Goal: Task Accomplishment & Management: Complete application form

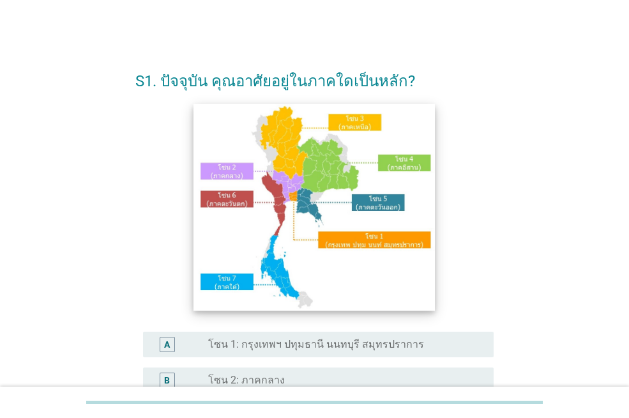
click at [286, 185] on img at bounding box center [315, 207] width 242 height 207
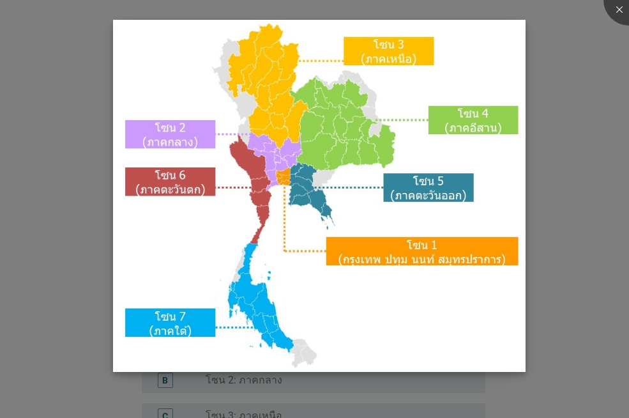
click at [273, 151] on img at bounding box center [319, 196] width 412 height 353
click at [578, 228] on div at bounding box center [314, 209] width 629 height 418
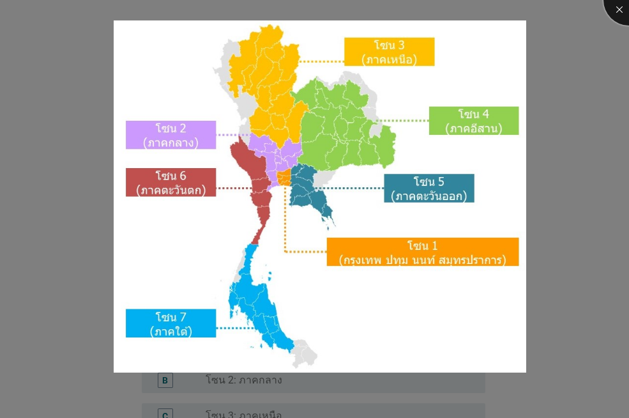
click at [616, 9] on div at bounding box center [629, -1] width 51 height 51
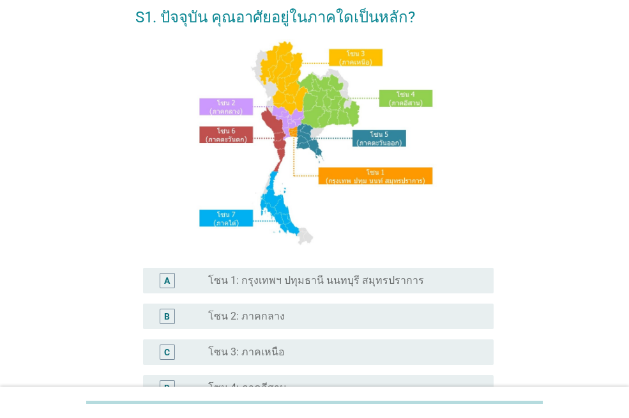
click at [265, 317] on label "โซน 2: ภาคกลาง" at bounding box center [246, 316] width 77 height 13
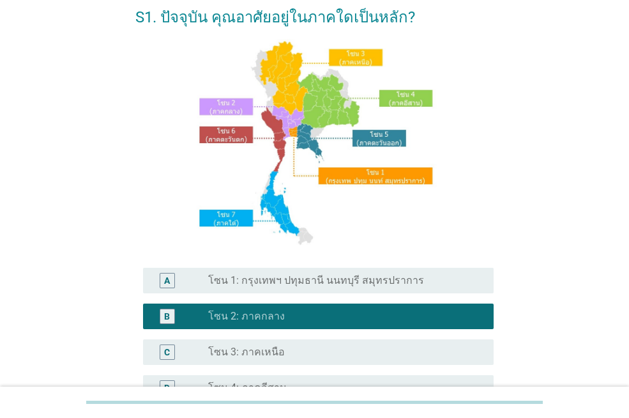
scroll to position [319, 0]
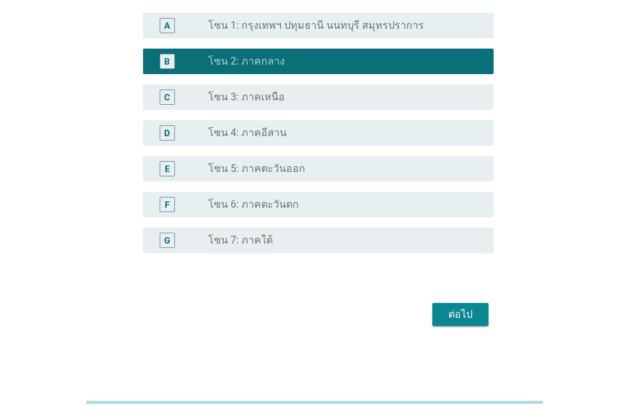
click at [454, 310] on div "ต่อไป" at bounding box center [461, 314] width 36 height 15
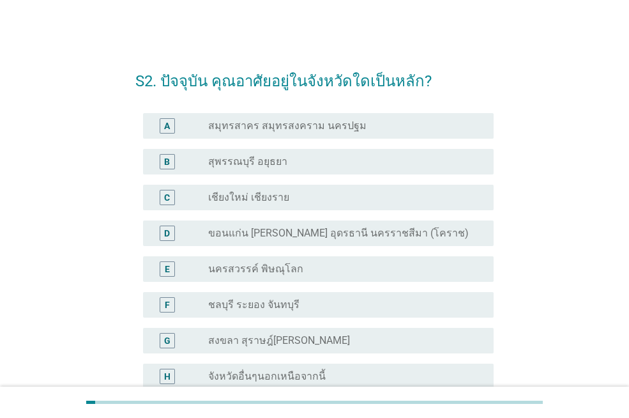
scroll to position [64, 0]
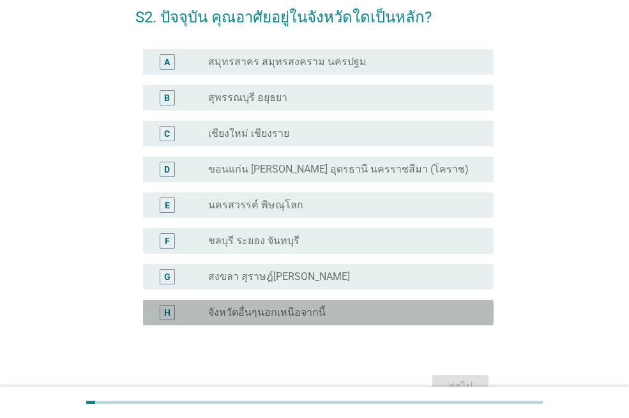
click at [310, 309] on label "จังหวัดอื่นๆนอกเหนือจากนี้" at bounding box center [267, 312] width 118 height 13
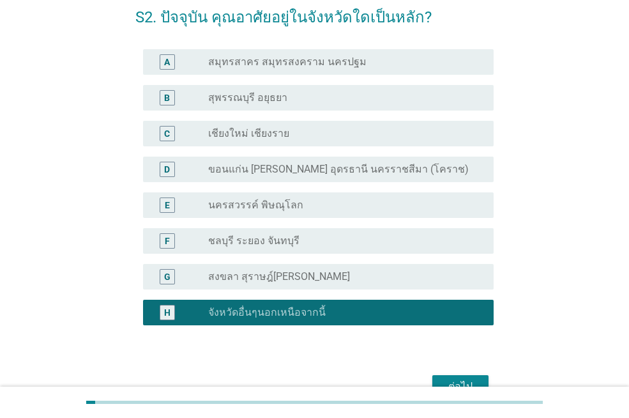
scroll to position [128, 0]
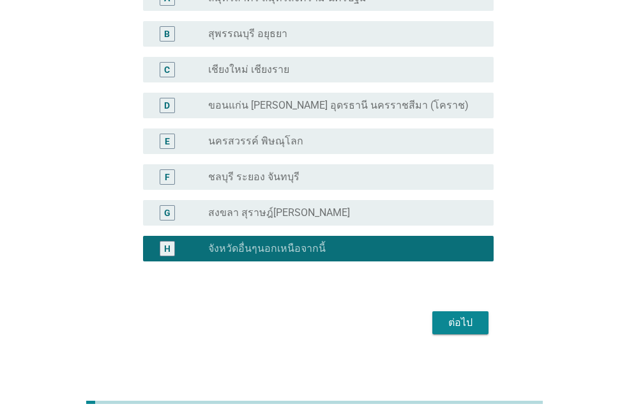
click at [465, 327] on div "ต่อไป" at bounding box center [461, 322] width 36 height 15
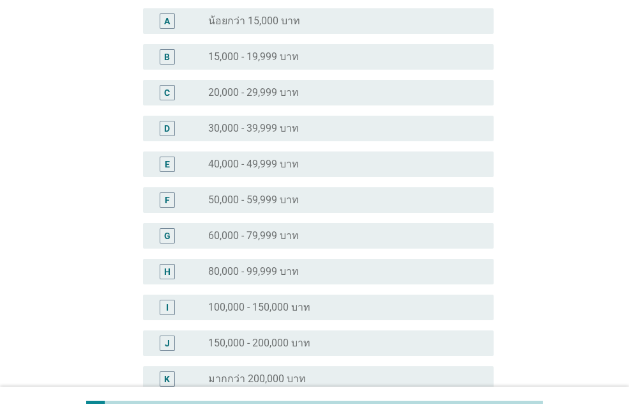
scroll to position [0, 0]
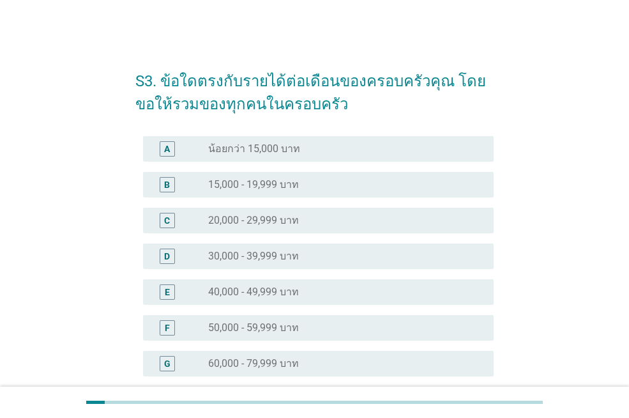
click at [343, 297] on div "radio_button_unchecked 40,000 - 49,999 บาท" at bounding box center [340, 292] width 265 height 13
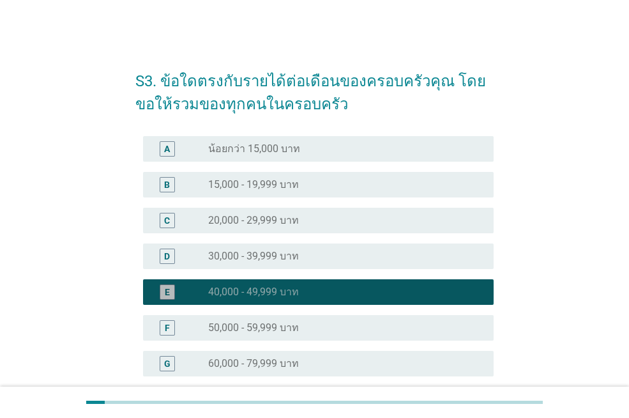
scroll to position [266, 0]
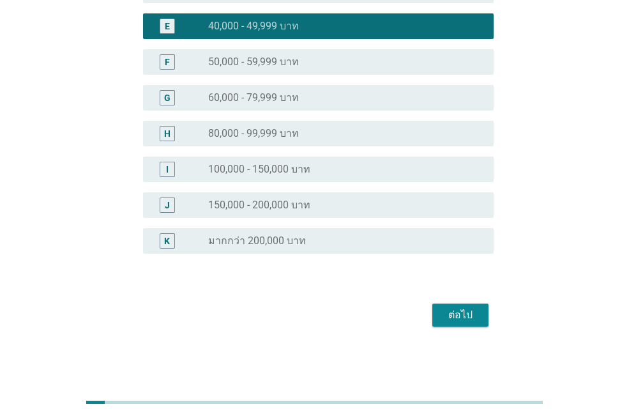
click at [452, 317] on div "ต่อไป" at bounding box center [461, 314] width 36 height 15
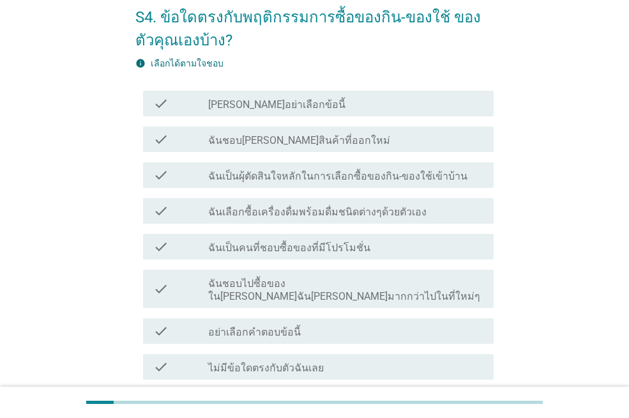
scroll to position [162, 0]
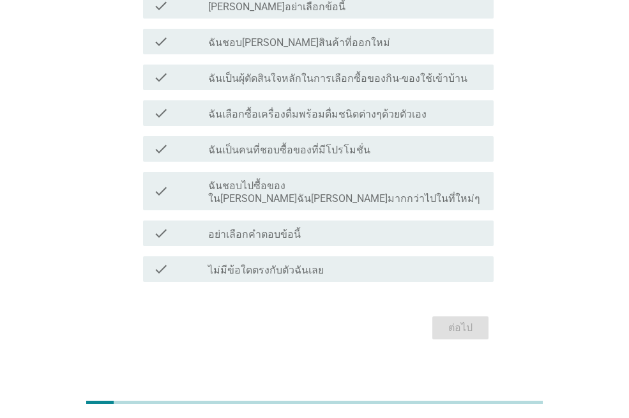
click at [391, 189] on label "ฉันชอบไปซื้อของใน[PERSON_NAME]ฉัน[PERSON_NAME]มากกว่าไปในที่ใหม่ๆ" at bounding box center [345, 193] width 275 height 26
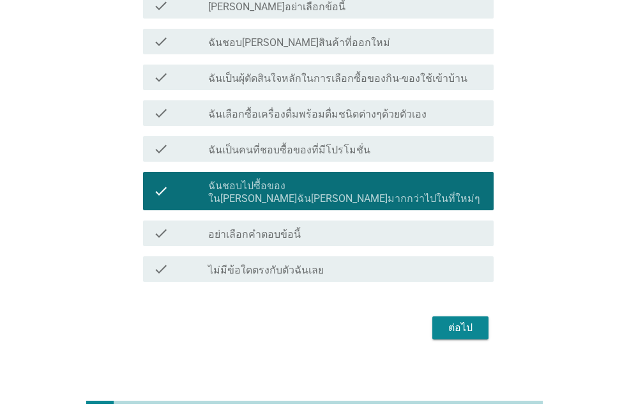
click at [468, 320] on div "ต่อไป" at bounding box center [461, 327] width 36 height 15
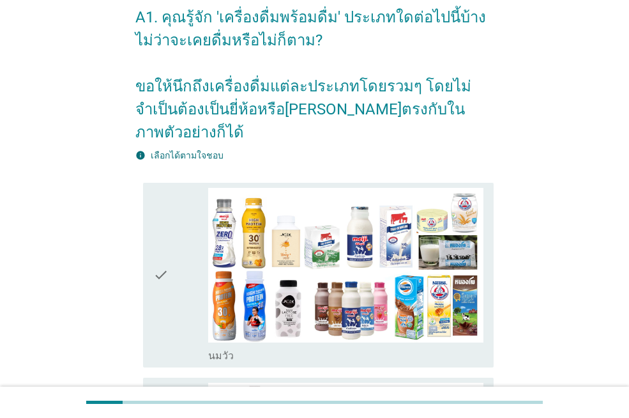
scroll to position [128, 0]
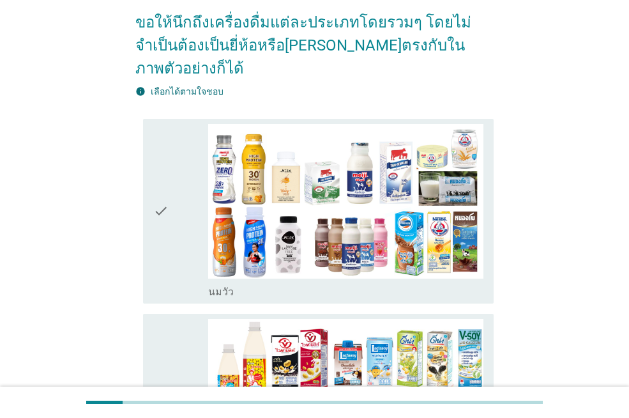
click at [183, 197] on div "check" at bounding box center [180, 211] width 55 height 174
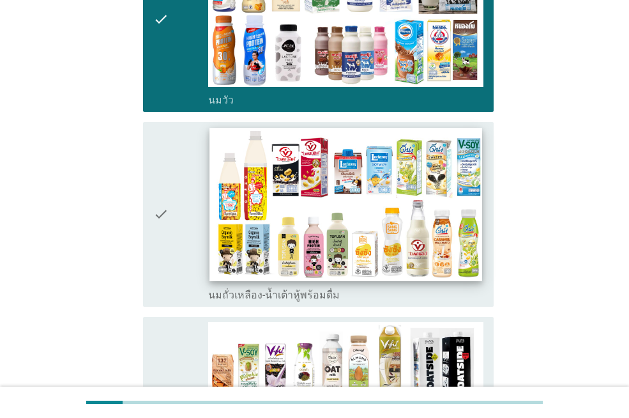
click at [343, 200] on img at bounding box center [346, 204] width 272 height 153
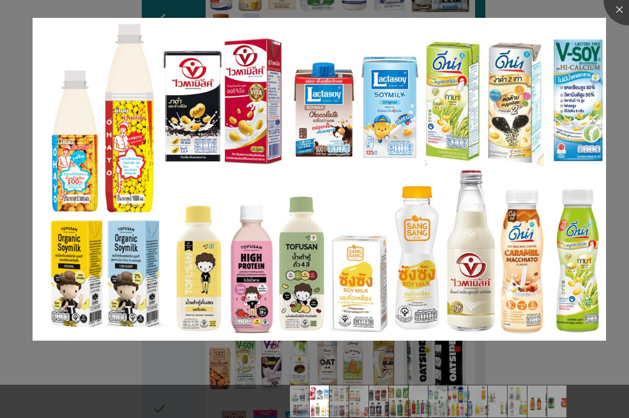
scroll to position [447, 0]
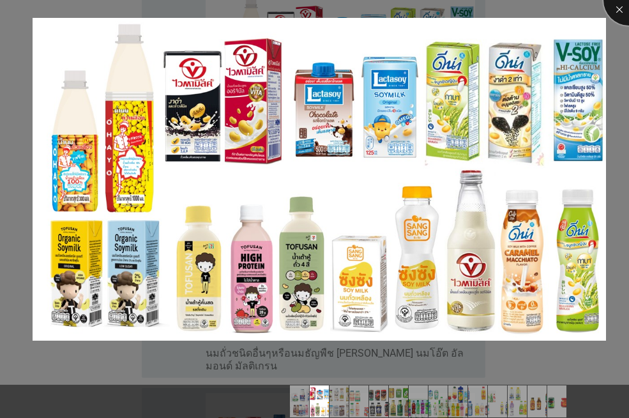
click at [621, 13] on div at bounding box center [629, -1] width 51 height 51
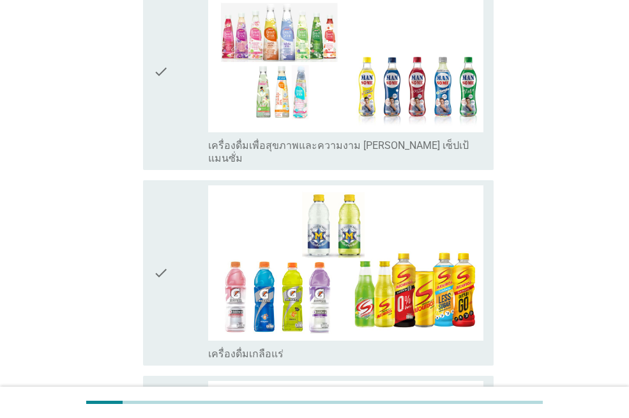
scroll to position [2492, 0]
